Goal: Task Accomplishment & Management: Use online tool/utility

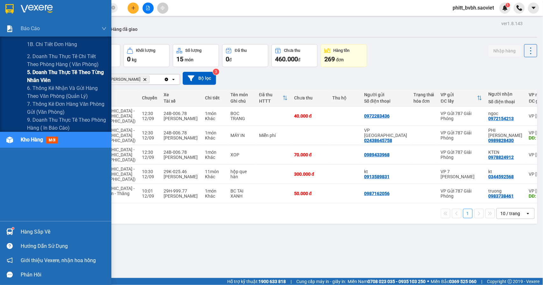
click at [60, 76] on span "5. Doanh thu thực tế theo từng nhân viên" at bounding box center [67, 76] width 80 height 16
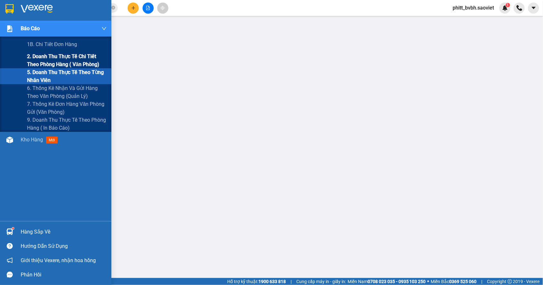
click at [30, 58] on span "2. Doanh thu thực tế chi tiết theo phòng hàng ( văn phòng)" at bounding box center [67, 61] width 80 height 16
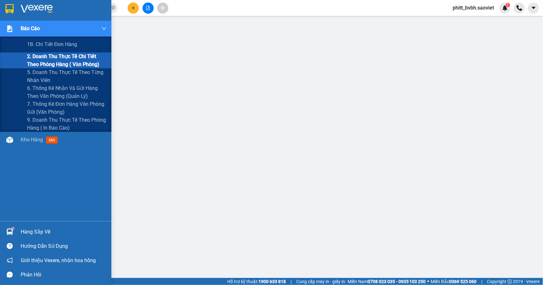
drag, startPoint x: 46, startPoint y: 58, endPoint x: 83, endPoint y: 58, distance: 36.9
click at [46, 58] on span "2. Doanh thu thực tế chi tiết theo phòng hàng ( văn phòng)" at bounding box center [67, 61] width 80 height 16
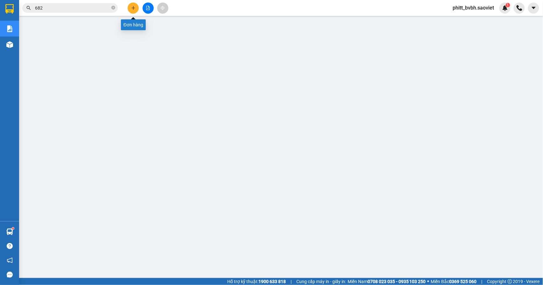
click at [136, 4] on button at bounding box center [133, 8] width 11 height 11
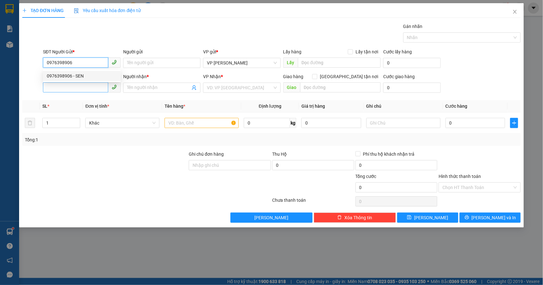
type input "0976398906"
click at [61, 90] on input "SĐT Người Nhận *" at bounding box center [75, 87] width 65 height 10
click at [93, 63] on input "0976398906" at bounding box center [75, 63] width 65 height 10
click at [76, 78] on div "0976398906 - SEN" at bounding box center [82, 76] width 70 height 7
type input "SEN"
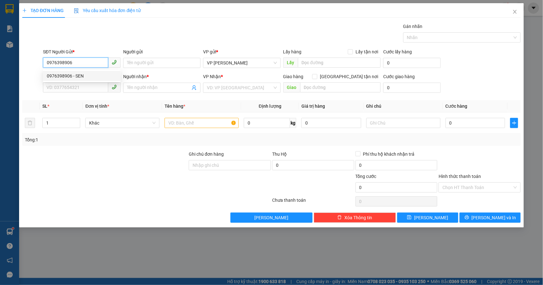
type input "0962131008"
type input "k còn hàng"
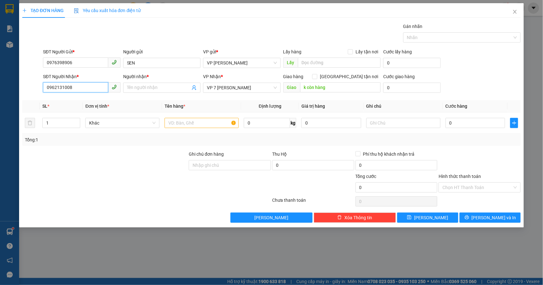
click at [76, 86] on input "0962131008" at bounding box center [75, 87] width 65 height 10
type input "0984761634"
click at [333, 90] on input "k còn hàng" at bounding box center [340, 87] width 81 height 10
click at [144, 89] on input "Người nhận *" at bounding box center [159, 87] width 64 height 7
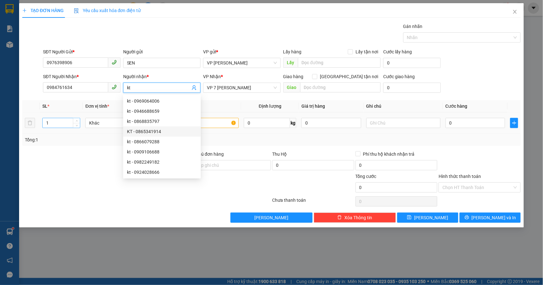
type input "kt"
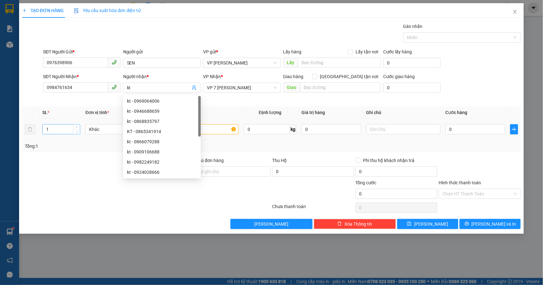
drag, startPoint x: 61, startPoint y: 125, endPoint x: 45, endPoint y: 127, distance: 16.7
click at [45, 127] on div "1" at bounding box center [61, 129] width 38 height 10
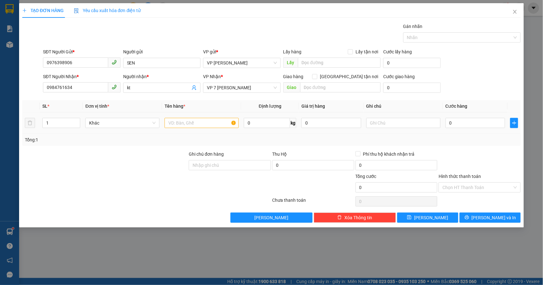
click at [190, 117] on div at bounding box center [202, 123] width 74 height 13
click at [203, 123] on input "text" at bounding box center [202, 123] width 74 height 10
type input "xốp"
click at [459, 125] on input "0" at bounding box center [476, 123] width 60 height 10
click at [470, 126] on input "0" at bounding box center [476, 123] width 60 height 10
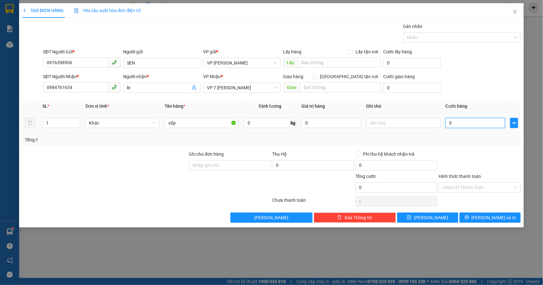
type input "005"
type input "5"
type input "0.050"
type input "50"
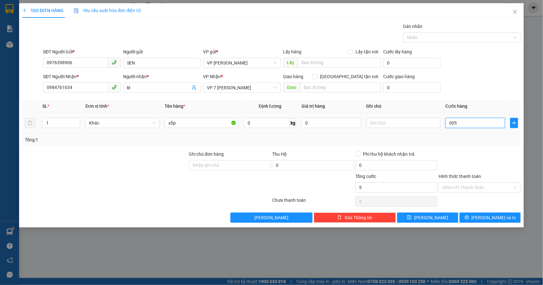
type input "50"
type input "0.050.005.000.050.000"
type input "50.005.000.050.000"
type input "005.000.500.005.050.000"
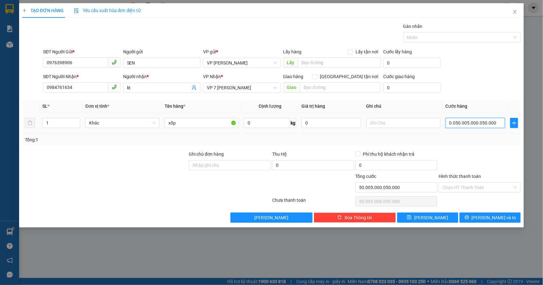
type input "5.000.500.005.050.000"
type input "00.500.050.000.505.000"
type input "500.050.000.505.000"
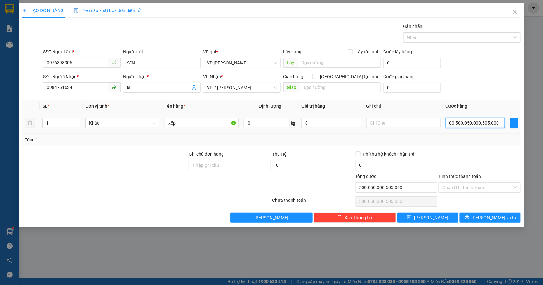
type input "0.050.005.000.050.500"
type input "50.005.000.050.500"
type input "0"
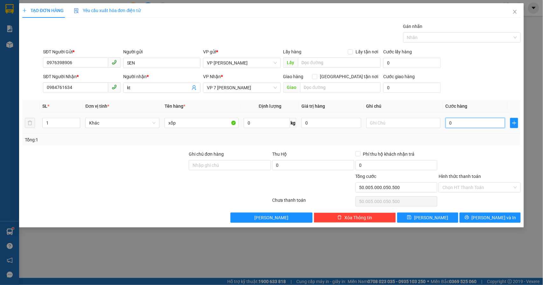
type input "0"
type input "005"
type input "5"
type input "0.050"
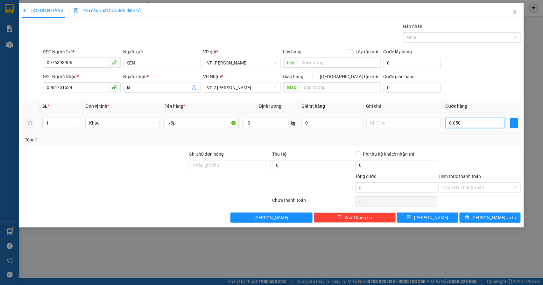
type input "50"
click at [462, 157] on div at bounding box center [479, 162] width 83 height 22
type input "50.000"
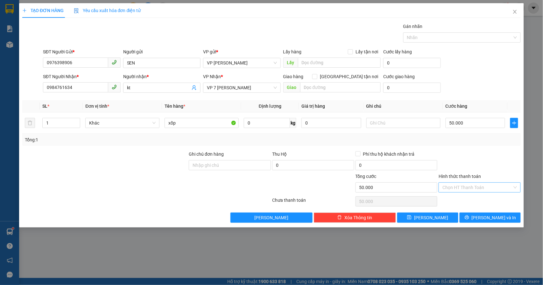
click at [470, 190] on input "Hình thức thanh toán" at bounding box center [477, 188] width 70 height 10
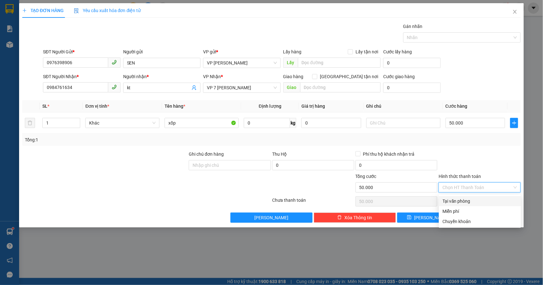
click at [461, 200] on div "Tại văn phòng" at bounding box center [480, 201] width 74 height 7
type input "0"
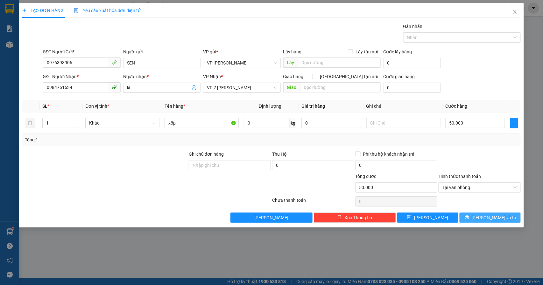
click at [490, 217] on span "[PERSON_NAME] và In" at bounding box center [494, 218] width 45 height 7
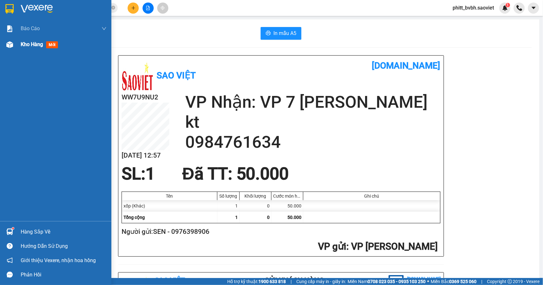
click at [38, 44] on span "Kho hàng" at bounding box center [32, 44] width 22 height 6
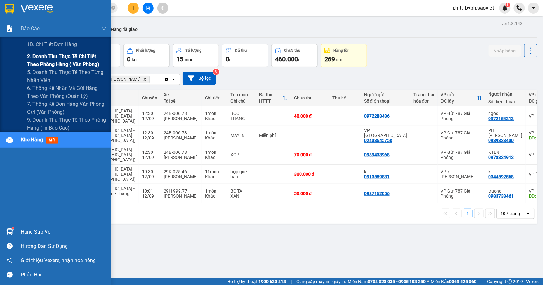
drag, startPoint x: 46, startPoint y: 58, endPoint x: 56, endPoint y: 67, distance: 13.8
click at [46, 60] on span "2. Doanh thu thực tế chi tiết theo phòng hàng ( văn phòng)" at bounding box center [67, 61] width 80 height 16
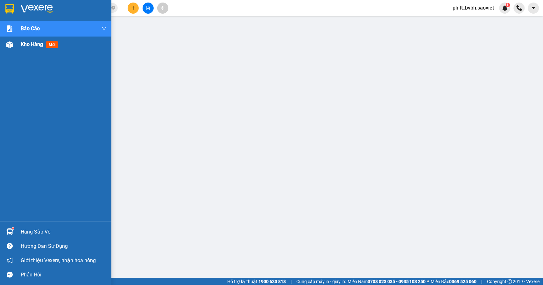
click at [23, 44] on span "Kho hàng" at bounding box center [32, 44] width 22 height 6
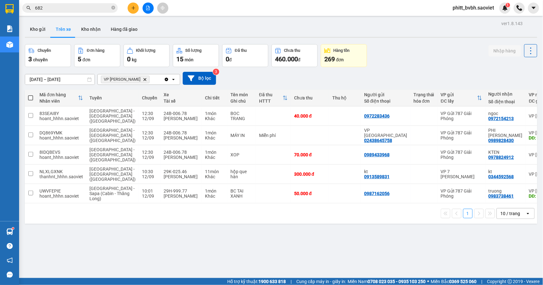
click at [85, 21] on div "ver 1.8.143 Kho gửi Trên xe Kho nhận Hàng đã giao Chuyến 3 chuyến Đơn hàng 5 đơ…" at bounding box center [281, 161] width 518 height 285
click at [87, 27] on button "Kho nhận" at bounding box center [91, 29] width 30 height 15
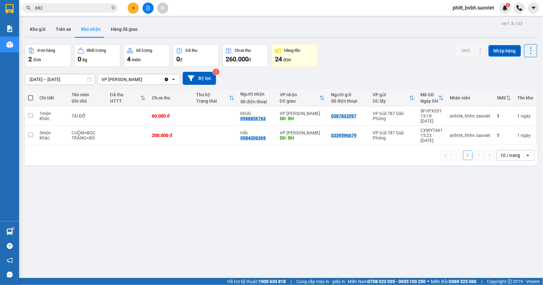
click at [51, 82] on input "[DATE] – [DATE]" at bounding box center [59, 79] width 69 height 10
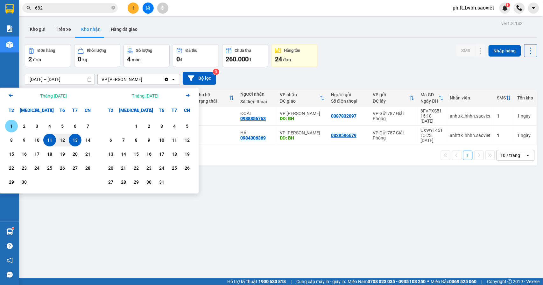
drag, startPoint x: 12, startPoint y: 126, endPoint x: 67, endPoint y: 141, distance: 57.4
click at [12, 126] on div "1" at bounding box center [11, 127] width 9 height 8
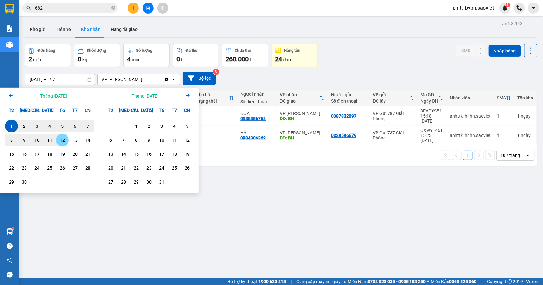
click at [81, 142] on div "14" at bounding box center [87, 140] width 13 height 13
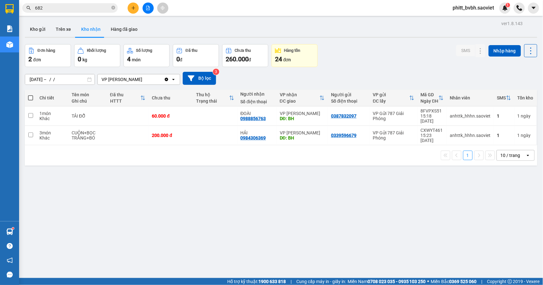
type input "[DATE] – [DATE]"
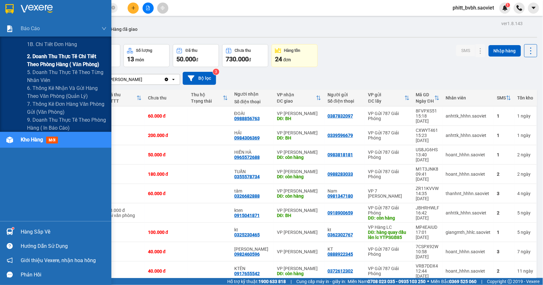
drag, startPoint x: 57, startPoint y: 55, endPoint x: 70, endPoint y: 61, distance: 14.7
click at [57, 56] on span "2. Doanh thu thực tế chi tiết theo phòng hàng ( văn phòng)" at bounding box center [67, 61] width 80 height 16
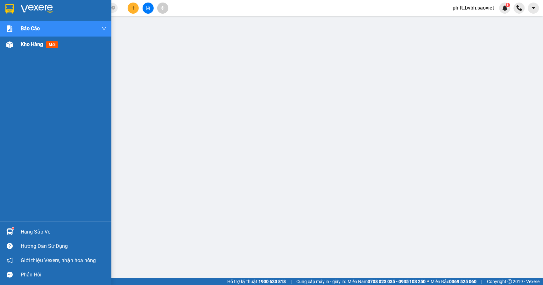
click at [24, 44] on span "Kho hàng" at bounding box center [32, 44] width 22 height 6
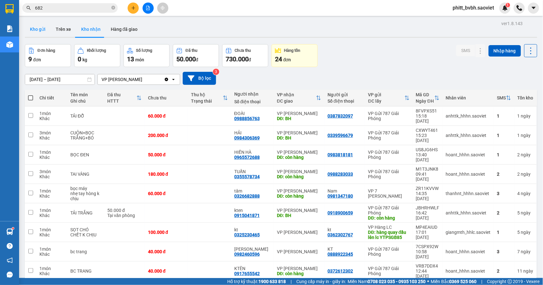
click at [43, 31] on button "Kho gửi" at bounding box center [38, 29] width 26 height 15
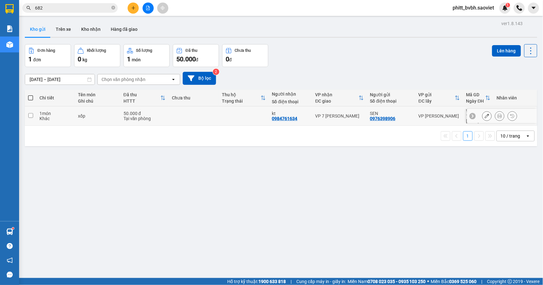
click at [169, 114] on td at bounding box center [194, 116] width 50 height 19
checkbox input "true"
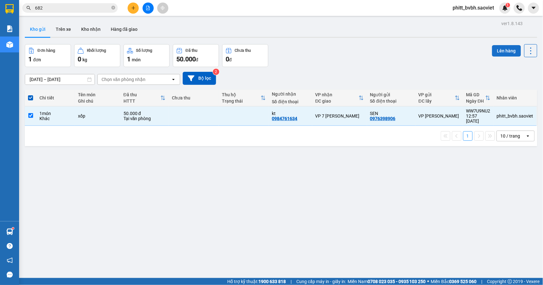
click at [498, 52] on button "Lên hàng" at bounding box center [506, 50] width 29 height 11
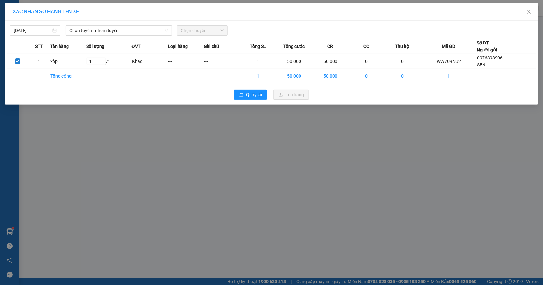
click at [88, 37] on div "[DATE] Chọn tuyến - nhóm tuyến Chọn chuyến STT Tên hàng Số lượng ĐVT Loại hàng …" at bounding box center [271, 63] width 533 height 84
click at [90, 33] on span "Chọn tuyến - nhóm tuyến" at bounding box center [118, 31] width 99 height 10
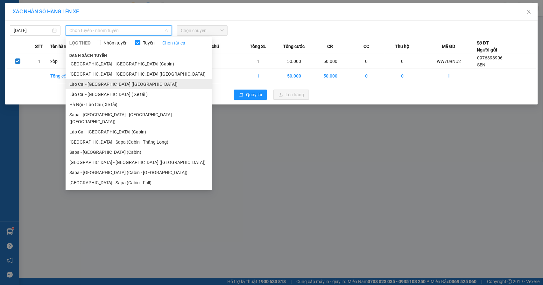
click at [110, 83] on li "Lào Cai - [GEOGRAPHIC_DATA] ([GEOGRAPHIC_DATA])" at bounding box center [139, 84] width 146 height 10
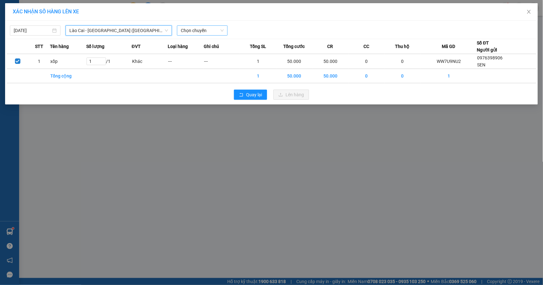
click at [204, 30] on span "Chọn chuyến" at bounding box center [202, 31] width 43 height 10
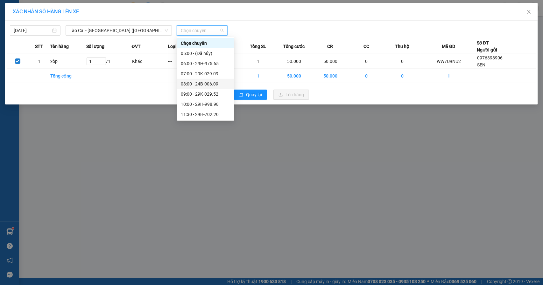
scroll to position [42, 0]
click at [98, 32] on span "Lào Cai - [GEOGRAPHIC_DATA] ([GEOGRAPHIC_DATA])" at bounding box center [118, 31] width 99 height 10
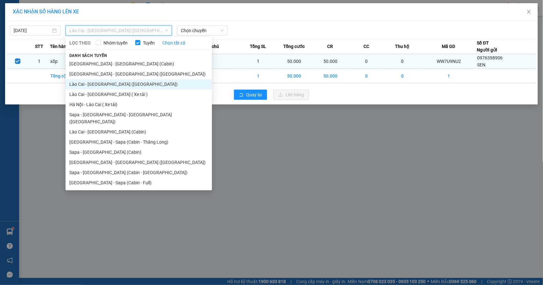
drag, startPoint x: 122, startPoint y: 115, endPoint x: 168, endPoint y: 63, distance: 69.4
click at [123, 113] on li "Sapa - [GEOGRAPHIC_DATA] - [GEOGRAPHIC_DATA] ([GEOGRAPHIC_DATA])" at bounding box center [139, 118] width 146 height 17
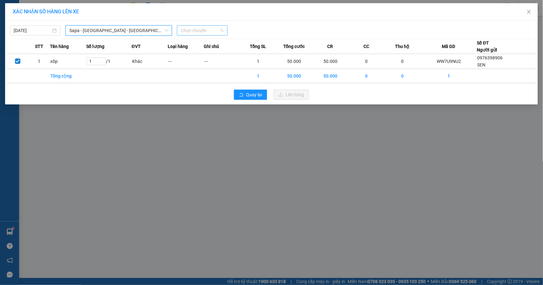
scroll to position [0, 0]
click at [187, 30] on span "Chọn chuyến" at bounding box center [202, 31] width 43 height 10
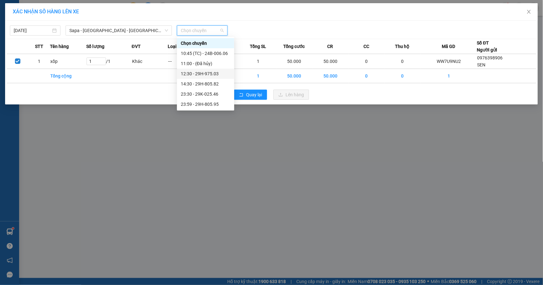
click at [213, 74] on div "12:30 - 29H-975.03" at bounding box center [206, 73] width 50 height 7
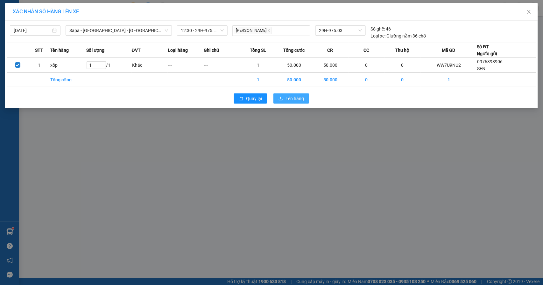
click at [284, 104] on button "Lên hàng" at bounding box center [291, 99] width 36 height 10
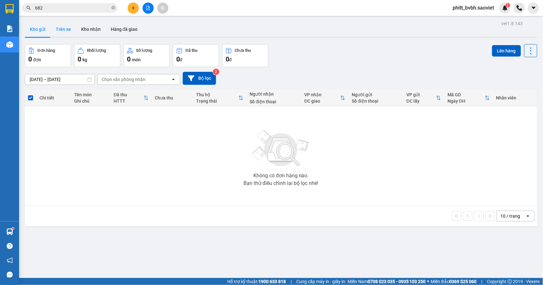
click at [60, 28] on button "Trên xe" at bounding box center [63, 29] width 25 height 15
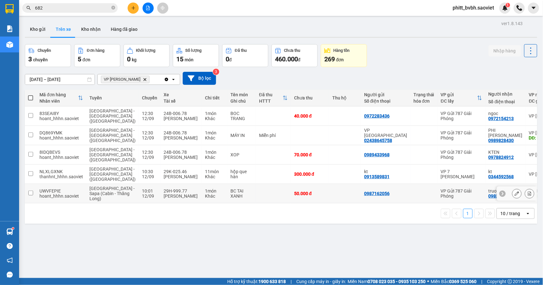
click at [230, 189] on div "BC TAI XANH" at bounding box center [241, 194] width 22 height 10
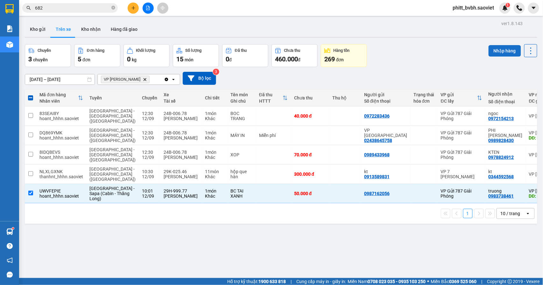
click at [489, 48] on button "Nhập hàng" at bounding box center [505, 50] width 32 height 11
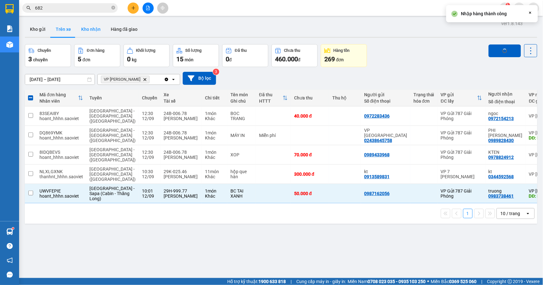
checkbox input "false"
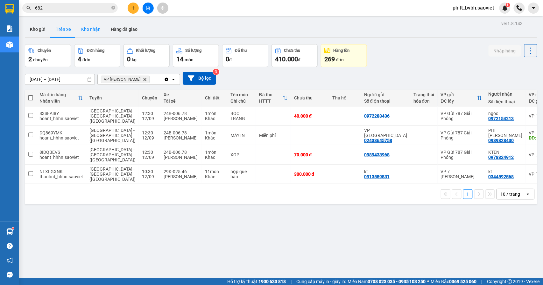
click at [94, 27] on button "Kho nhận" at bounding box center [91, 29] width 30 height 15
type input "[DATE] – [DATE]"
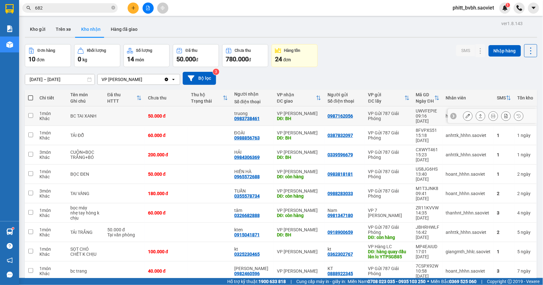
click at [131, 114] on td at bounding box center [124, 116] width 41 height 19
checkbox input "true"
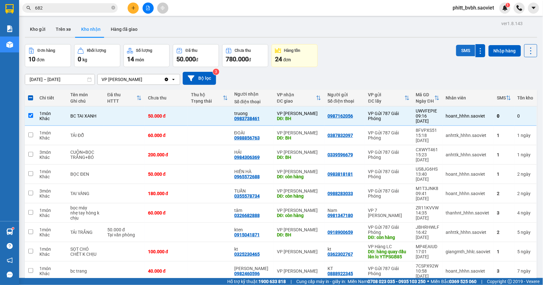
drag, startPoint x: 459, startPoint y: 46, endPoint x: 463, endPoint y: 53, distance: 8.1
click at [459, 47] on button "SMS" at bounding box center [465, 50] width 19 height 11
click at [464, 54] on button "SMS" at bounding box center [465, 50] width 19 height 11
click at [39, 26] on button "Kho gửi" at bounding box center [38, 29] width 26 height 15
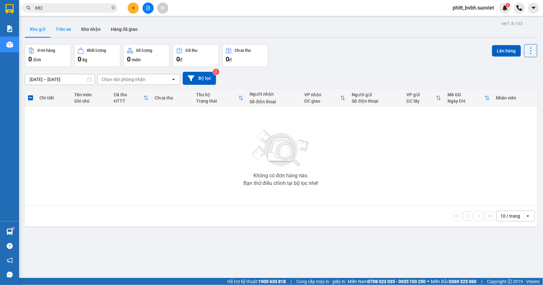
click at [72, 30] on button "Trên xe" at bounding box center [63, 29] width 25 height 15
